Goal: Transaction & Acquisition: Purchase product/service

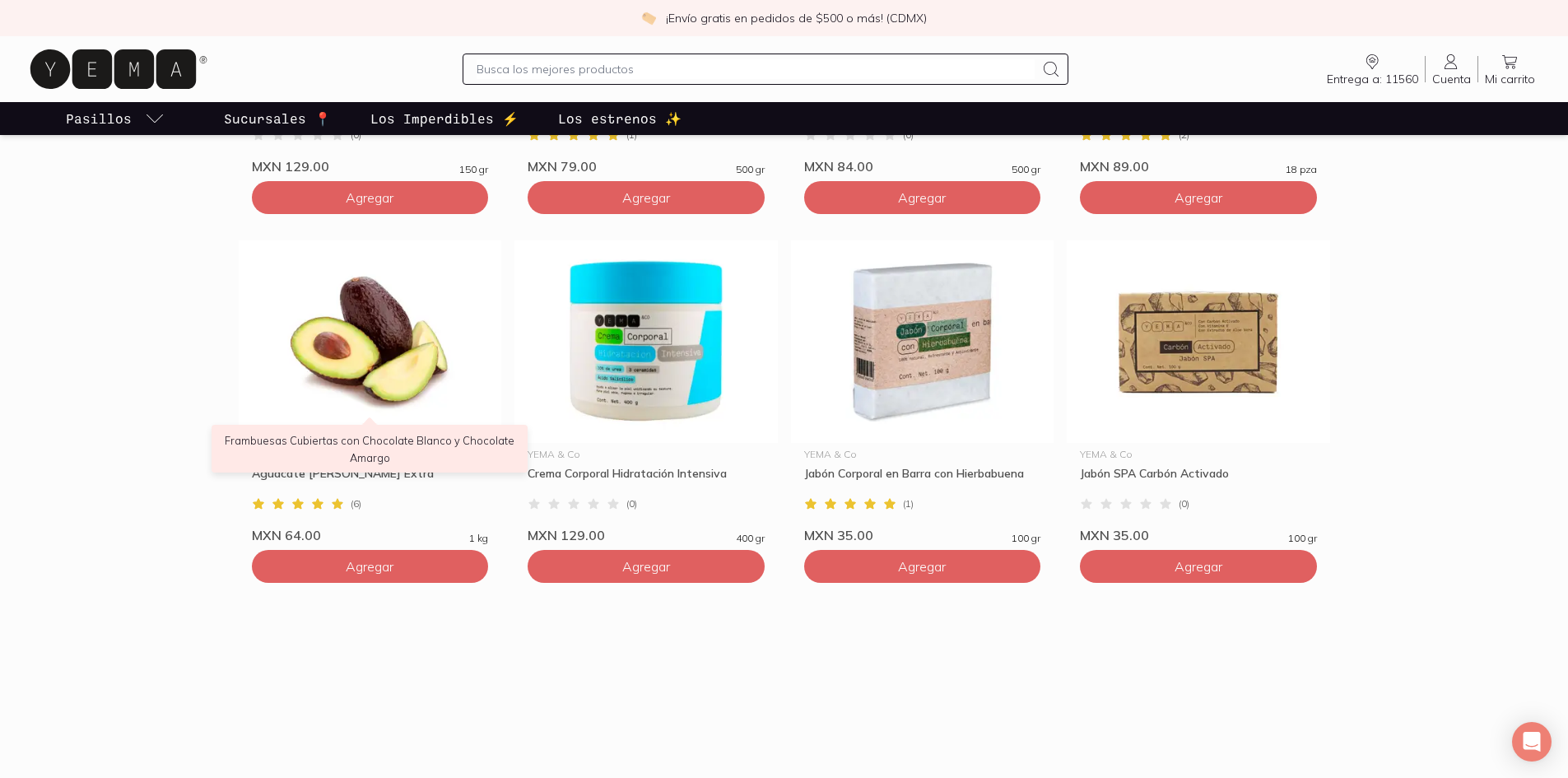
scroll to position [1498, 0]
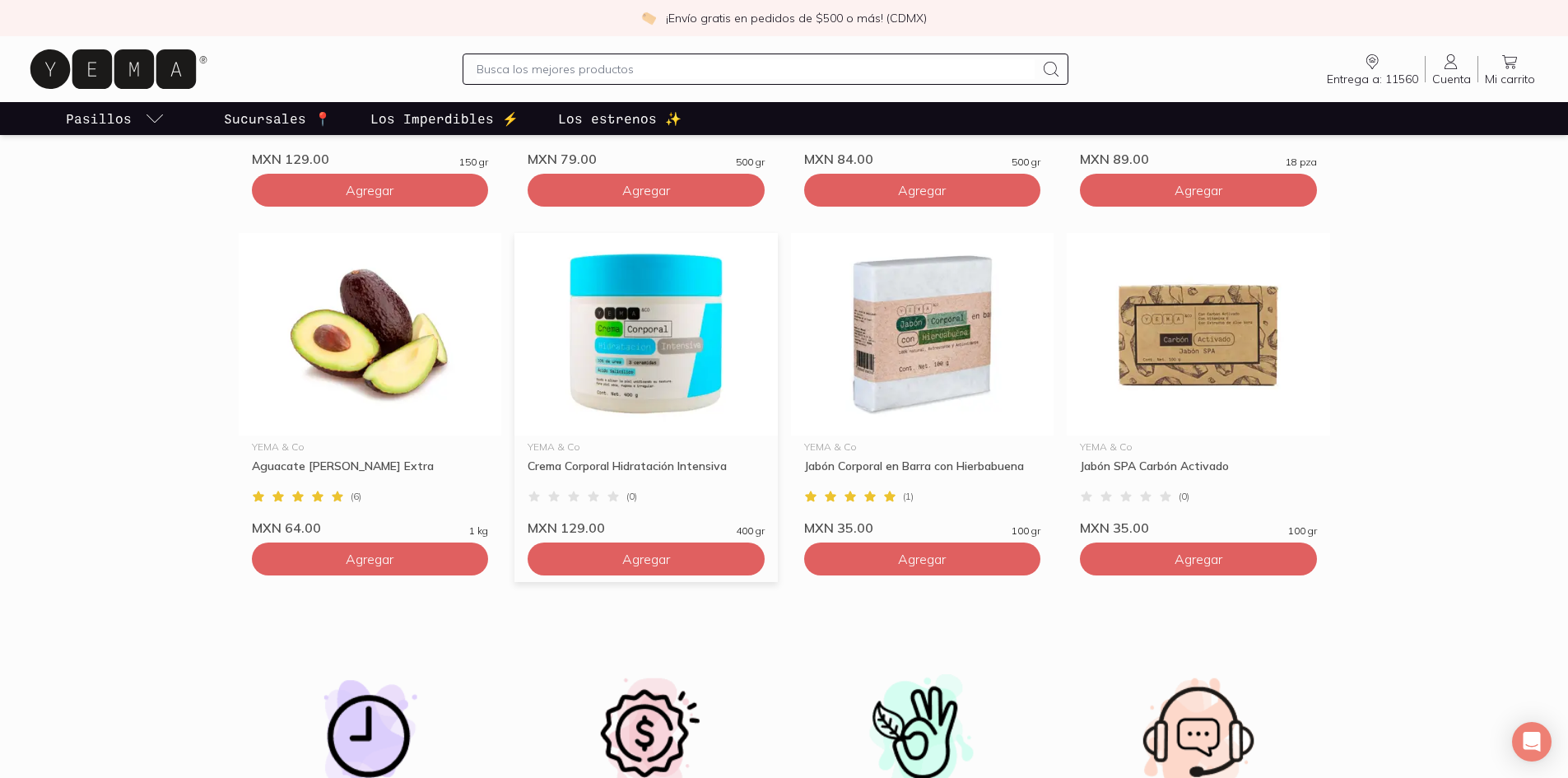
click at [665, 353] on img at bounding box center [645, 334] width 263 height 203
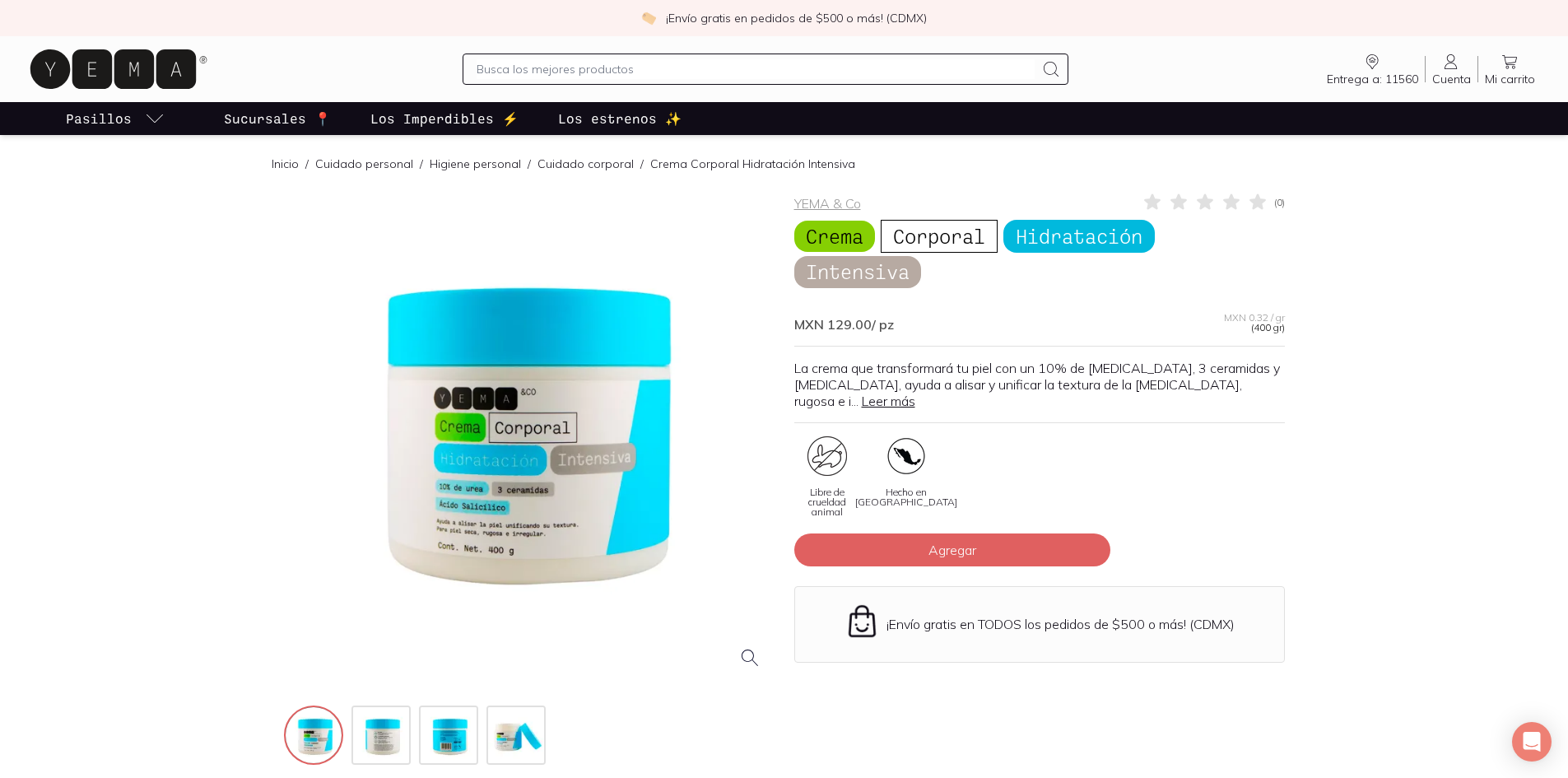
drag, startPoint x: 448, startPoint y: 476, endPoint x: 310, endPoint y: 401, distance: 157.1
click at [310, 401] on div at bounding box center [529, 436] width 490 height 490
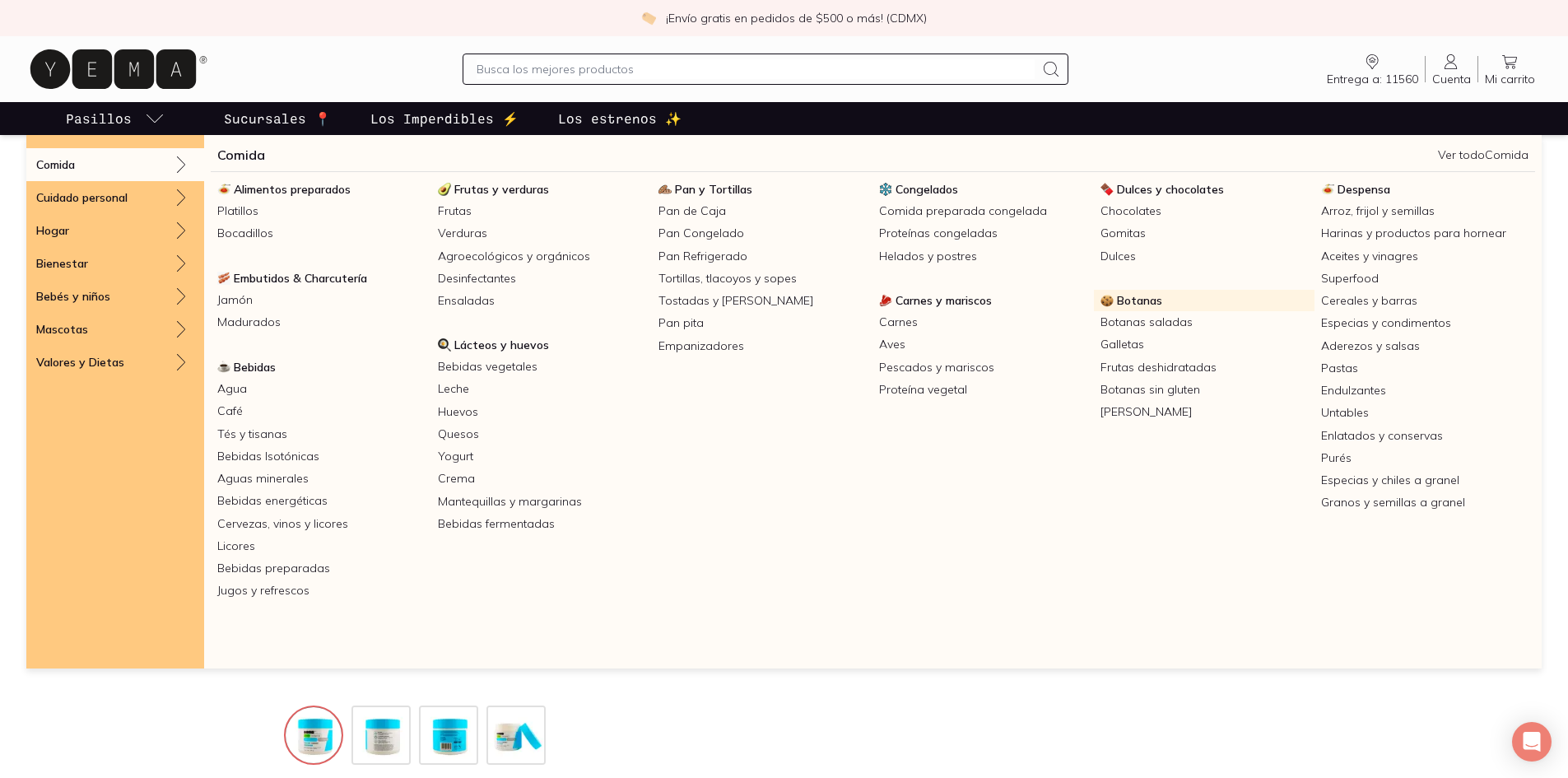
click at [1130, 305] on span "Botanas" at bounding box center [1139, 300] width 45 height 15
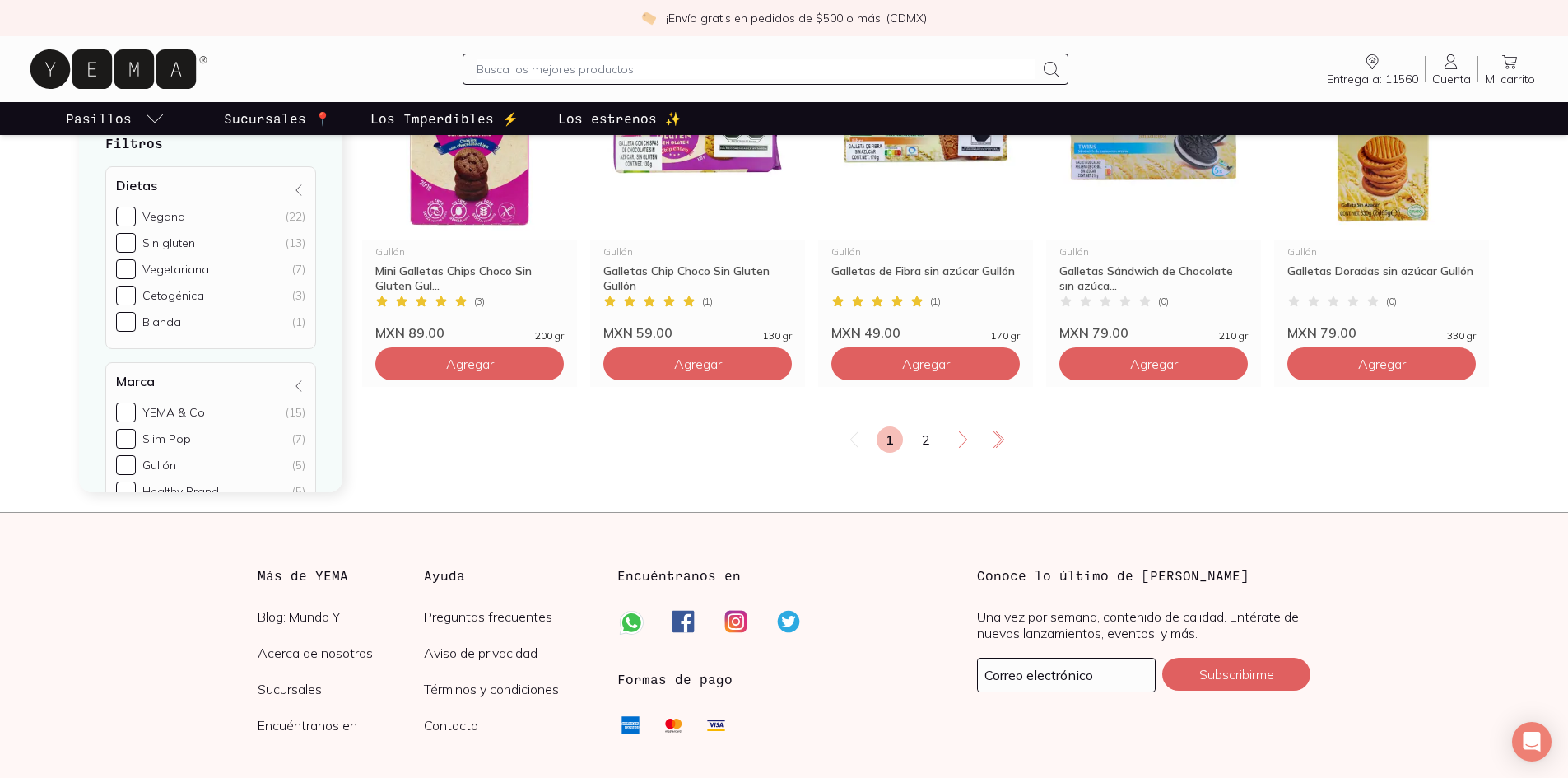
scroll to position [2857, 0]
click at [927, 446] on link "2" at bounding box center [925, 439] width 27 height 27
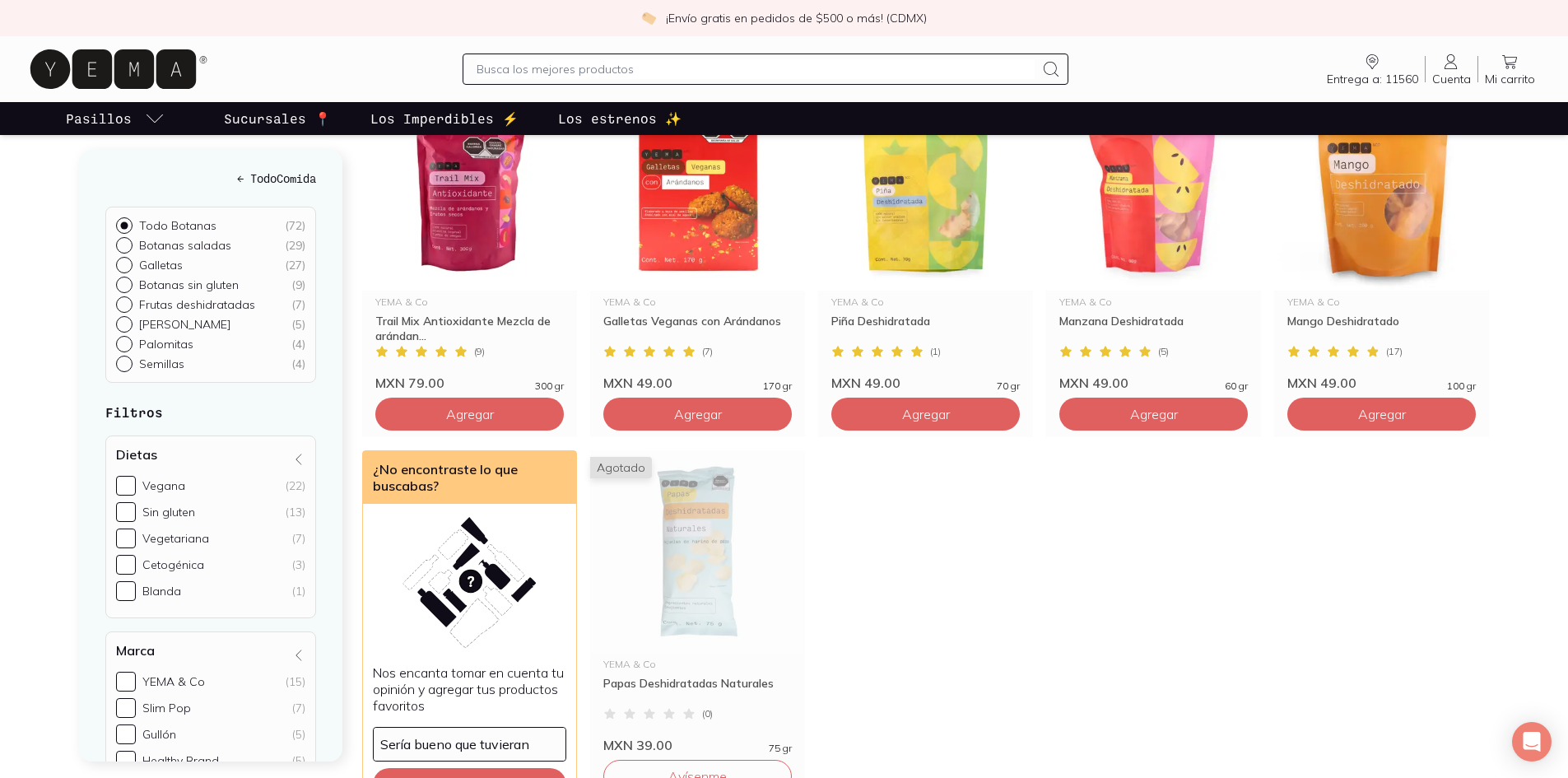
scroll to position [2082, 0]
click at [688, 569] on img at bounding box center [697, 551] width 215 height 203
